Goal: Task Accomplishment & Management: Manage account settings

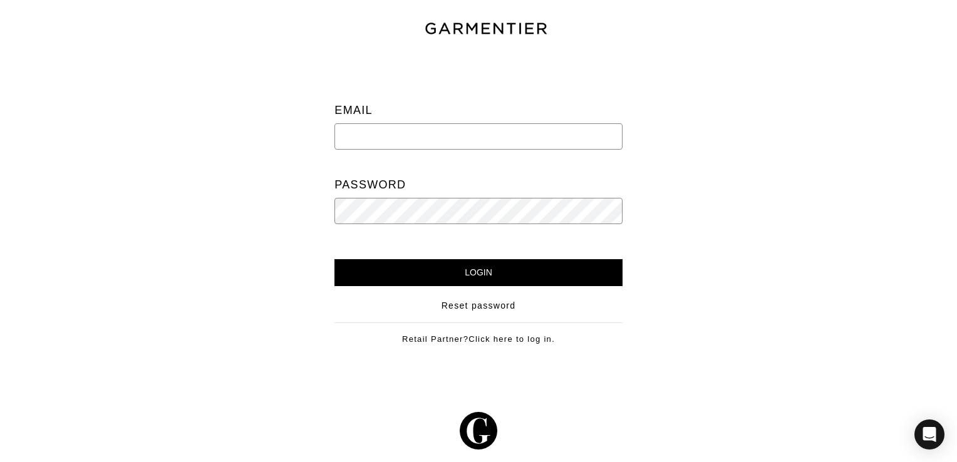
paste input "[PERSON_NAME][EMAIL_ADDRESS][DOMAIN_NAME]"
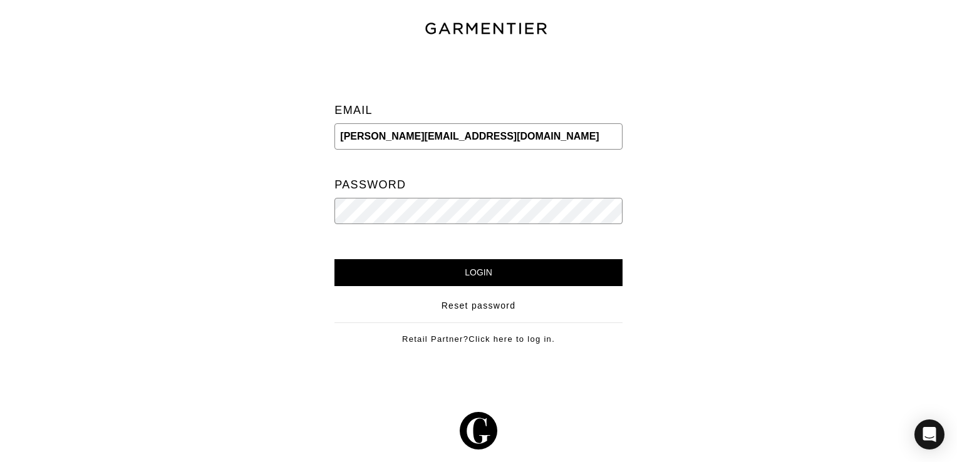
type input "[PERSON_NAME][EMAIL_ADDRESS][DOMAIN_NAME]"
click at [454, 272] on input "Login" at bounding box center [477, 272] width 287 height 27
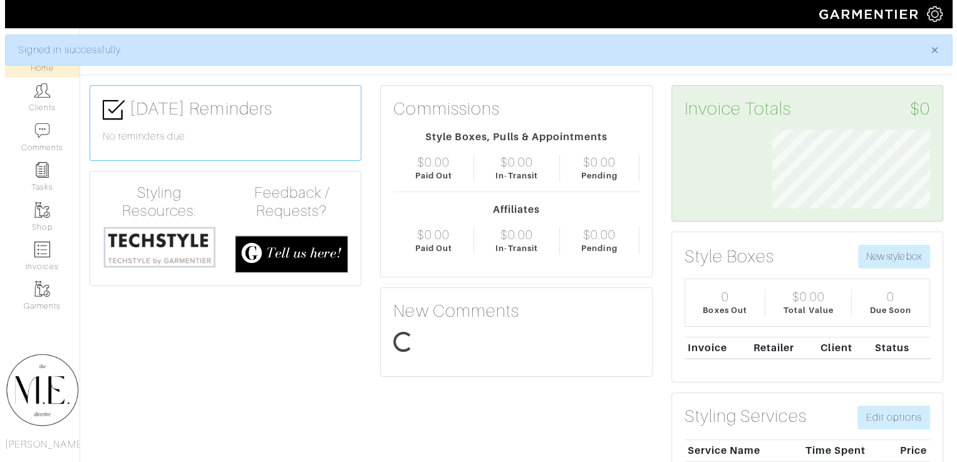
scroll to position [78, 176]
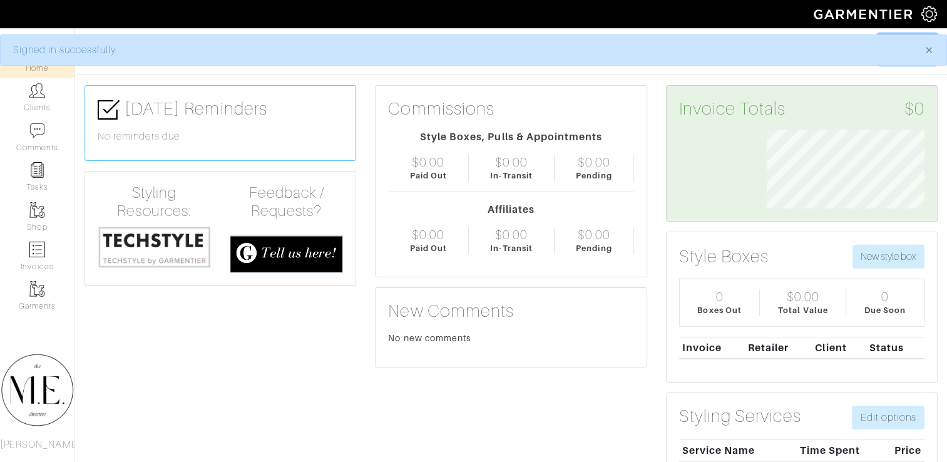
click at [929, 47] on button "Filters" at bounding box center [907, 49] width 61 height 30
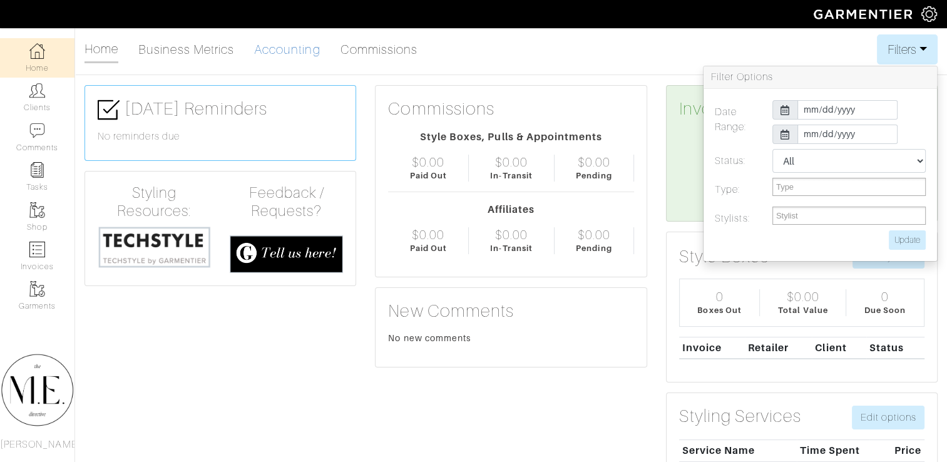
click at [283, 49] on link "Accounting" at bounding box center [287, 49] width 66 height 25
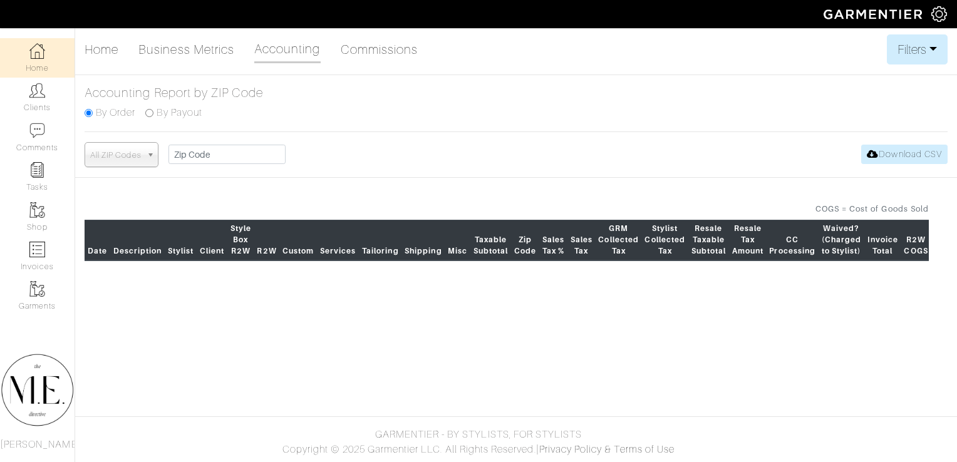
click at [145, 153] on link "All ZIP Codes" at bounding box center [122, 154] width 74 height 25
click at [146, 148] on link "All ZIP Codes" at bounding box center [122, 154] width 74 height 25
click at [910, 51] on button "Filters" at bounding box center [917, 49] width 61 height 30
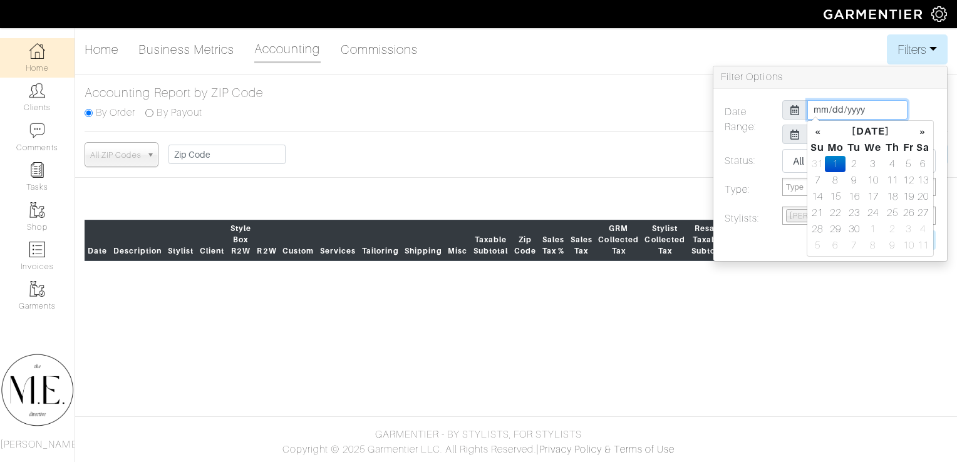
click at [827, 109] on input "[DATE]" at bounding box center [857, 109] width 100 height 19
click at [816, 136] on th "«" at bounding box center [817, 131] width 15 height 16
click at [906, 164] on td "1" at bounding box center [908, 164] width 14 height 16
type input "[DATE]"
click at [785, 130] on div at bounding box center [795, 134] width 26 height 19
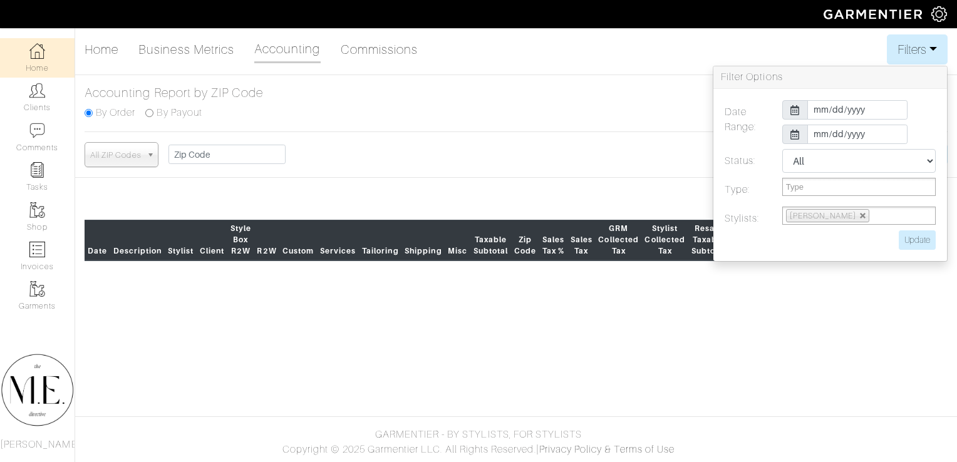
click at [797, 132] on icon at bounding box center [794, 135] width 9 height 10
click at [819, 131] on input "[DATE]" at bounding box center [857, 134] width 100 height 19
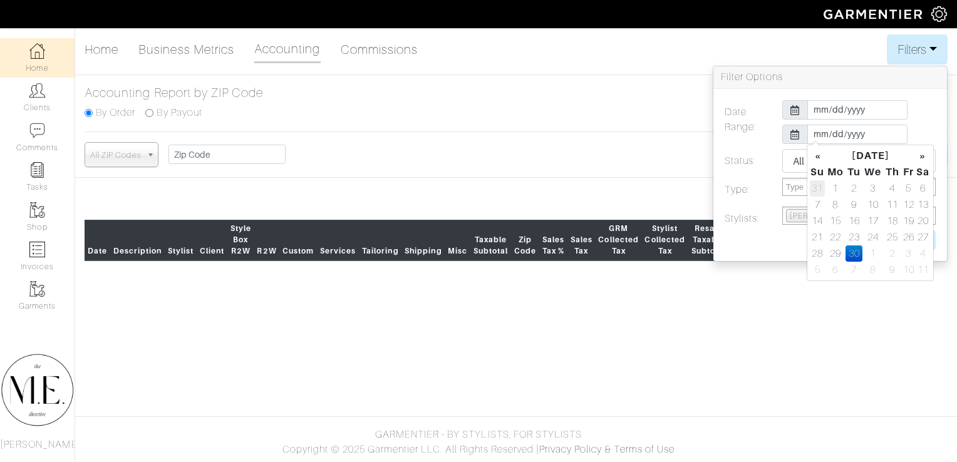
click at [816, 195] on td "31" at bounding box center [817, 188] width 15 height 16
type input "[DATE]"
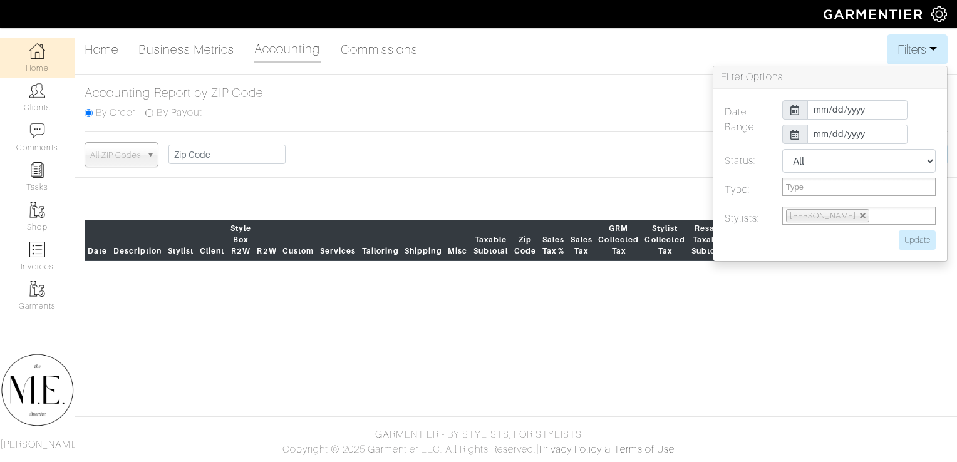
click at [766, 236] on label at bounding box center [801, 239] width 172 height 19
click at [914, 246] on input "Update" at bounding box center [917, 239] width 37 height 19
type input "Update"
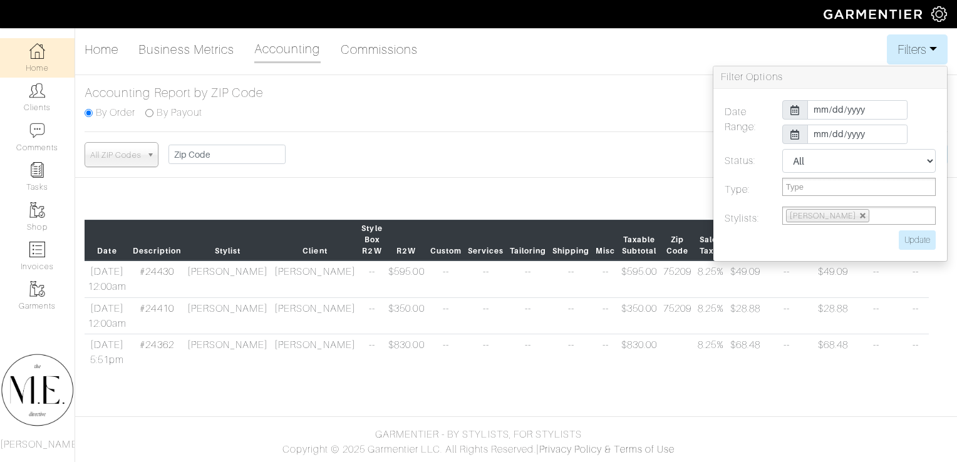
click at [298, 414] on footer "GARMENTIER - BY STYLISTS, FOR STYLISTS Copyright © 2025 Garmentier LLC. All Rig…" at bounding box center [478, 434] width 957 height 56
click at [929, 46] on button "Filters" at bounding box center [917, 49] width 61 height 30
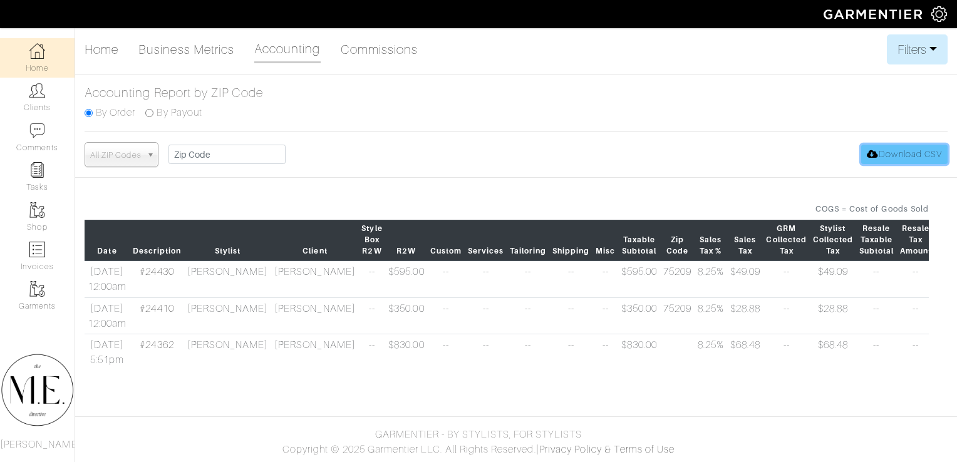
click at [896, 152] on link "Download CSV" at bounding box center [904, 154] width 86 height 19
click at [513, 109] on div "Accounting Report by ZIP Code By Order By Payout" at bounding box center [516, 108] width 882 height 47
